Goal: Find specific page/section

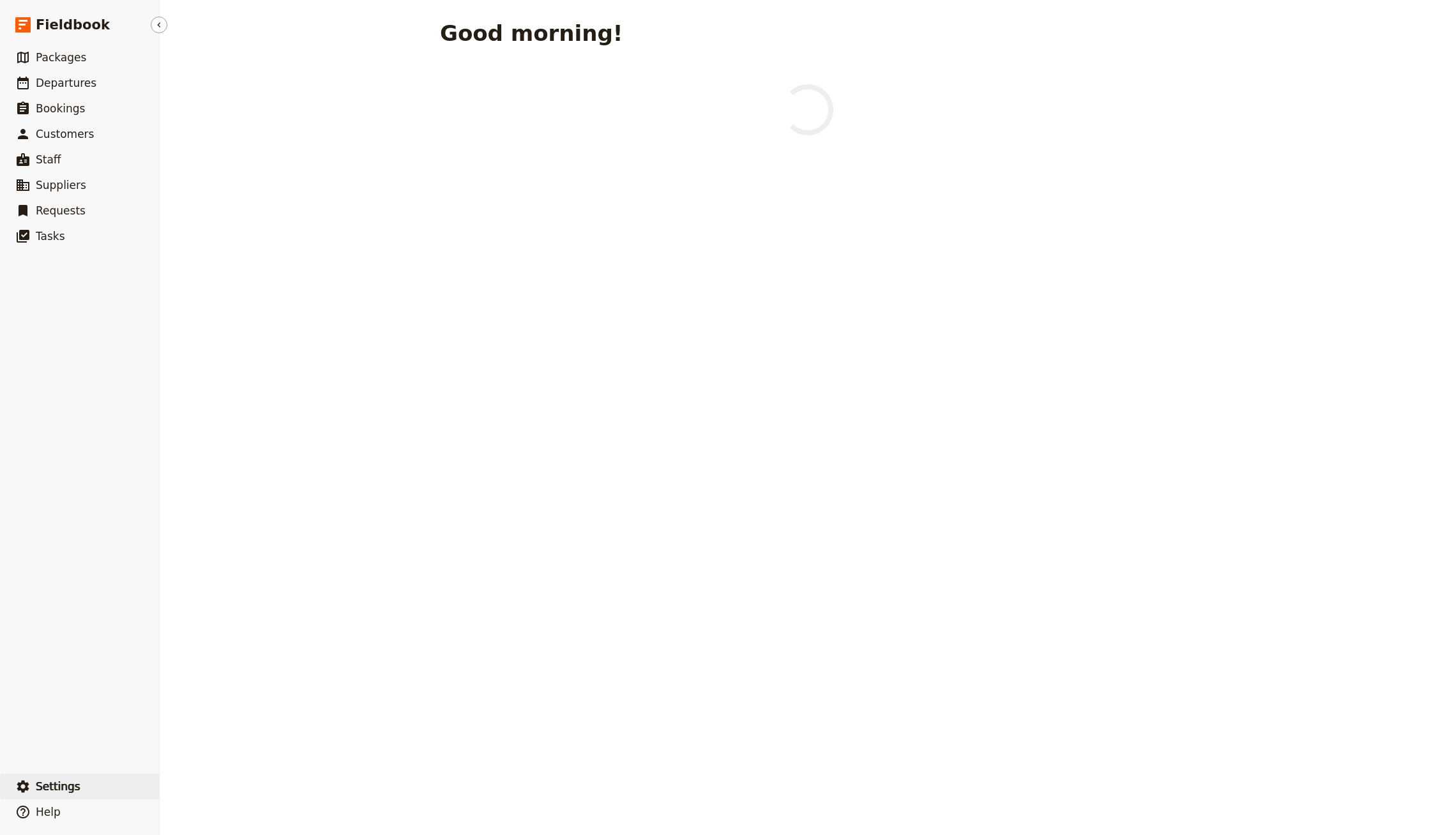
click at [60, 779] on span "Settings" at bounding box center [58, 786] width 45 height 15
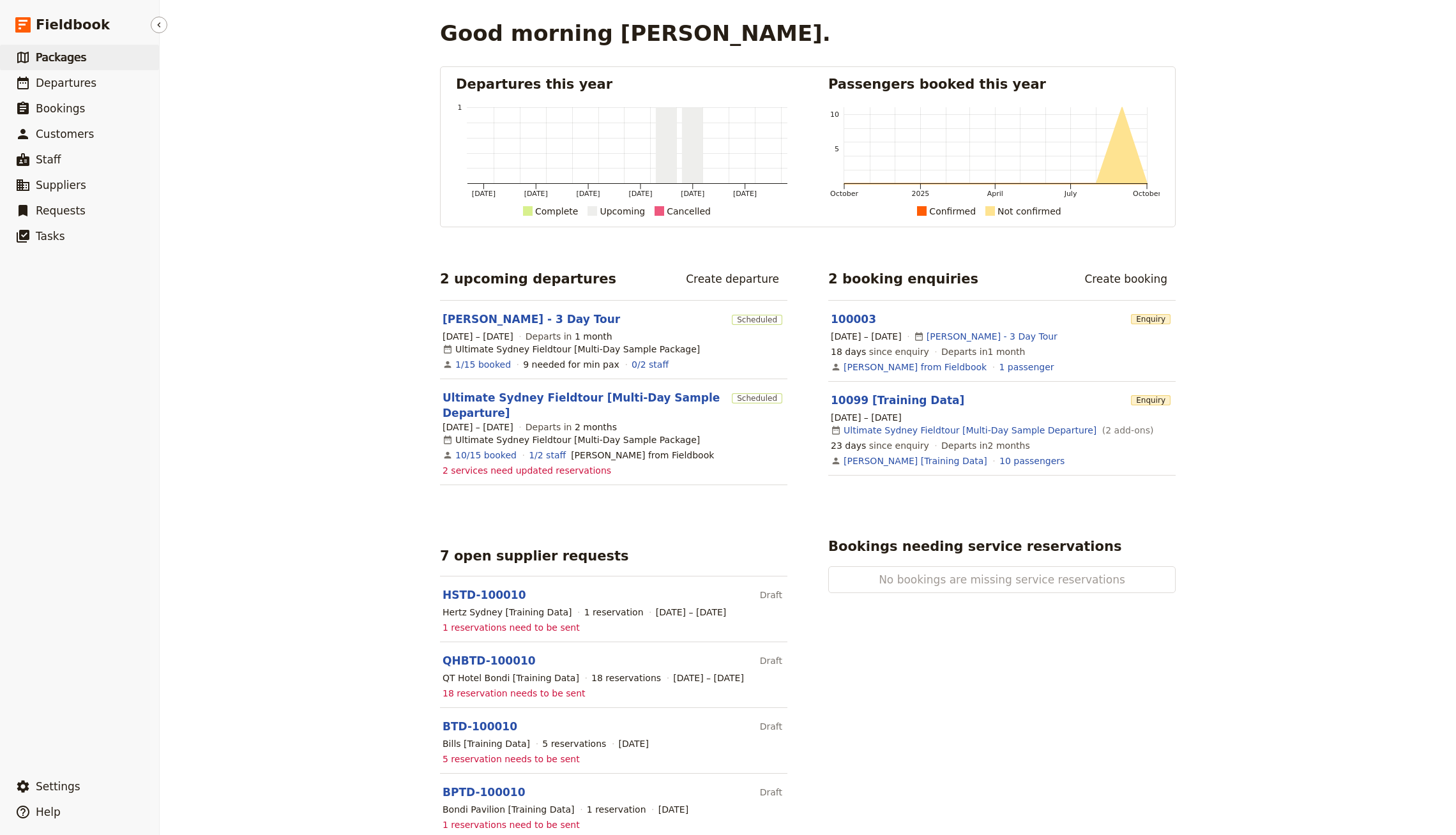
click at [71, 66] on link "​ Packages" at bounding box center [79, 57] width 159 height 26
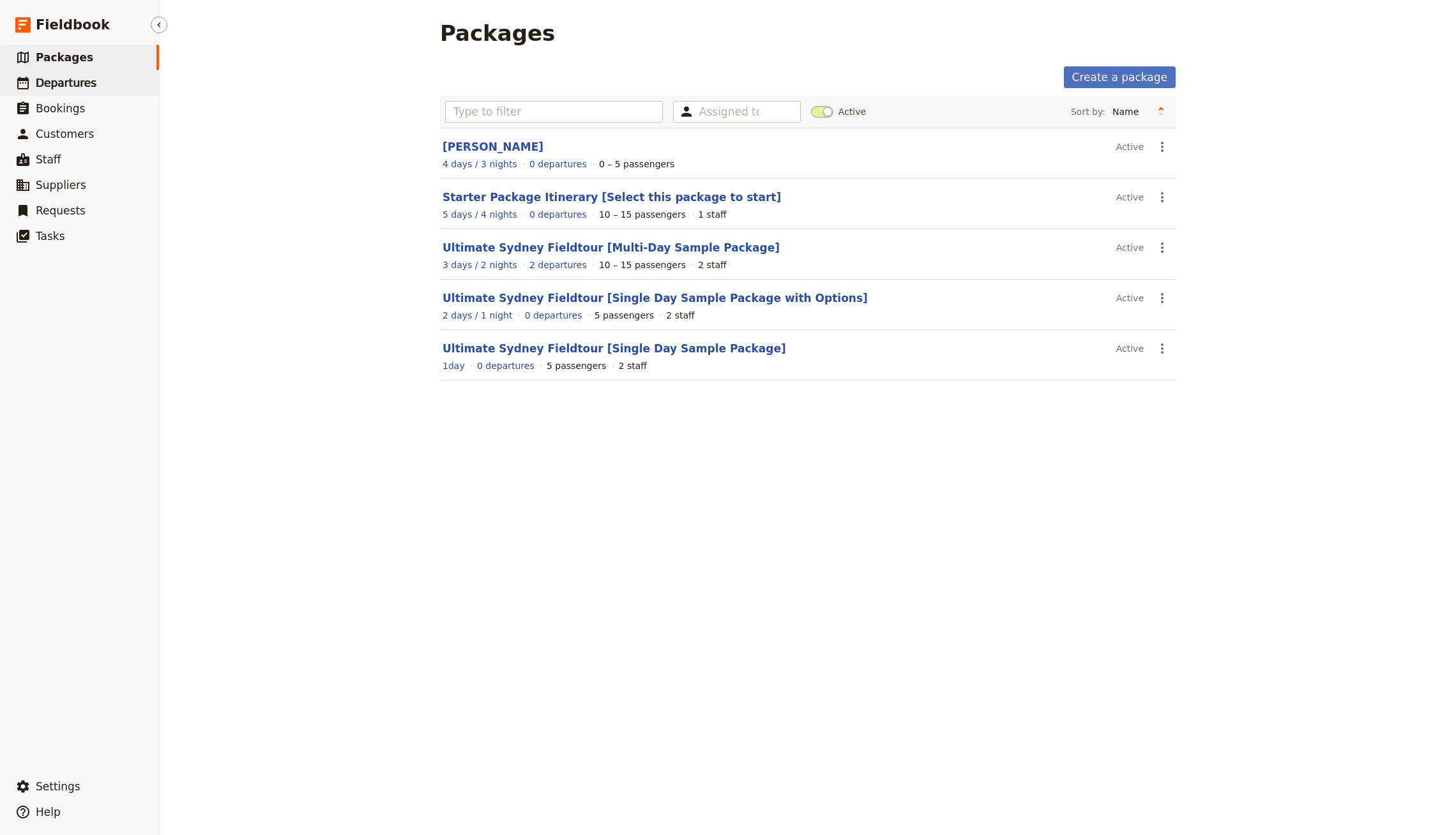
click at [115, 71] on link "​ Departures" at bounding box center [79, 83] width 159 height 26
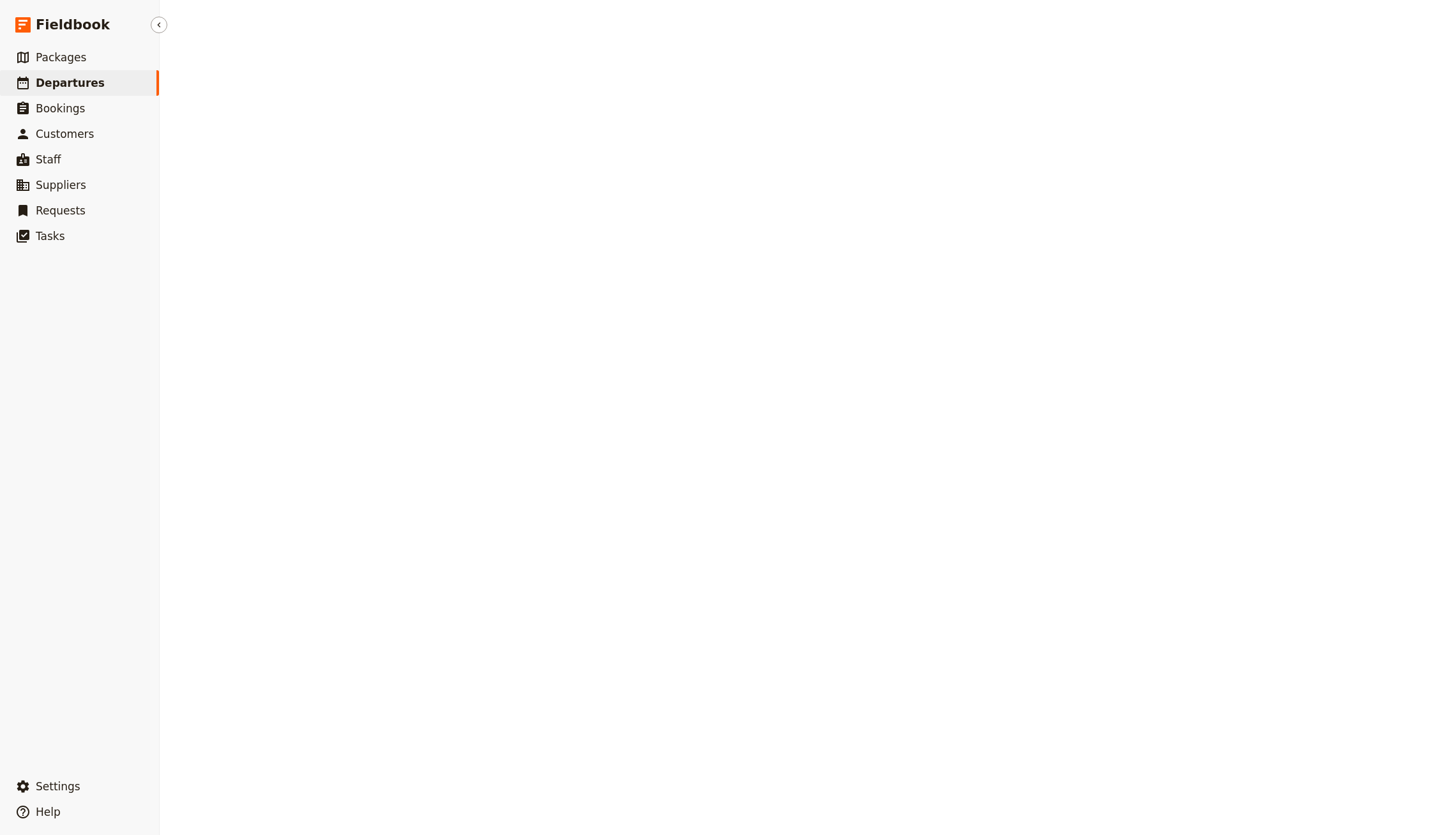
select select "CREATED_AT"
